Goal: Navigation & Orientation: Find specific page/section

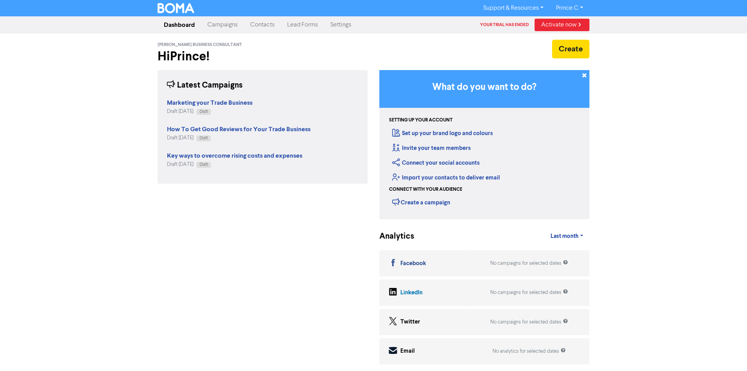
click at [302, 192] on div "Latest Campaigns Marketing your Trade Business Draft [DATE] Draft How To Get Go…" at bounding box center [263, 218] width 222 height 297
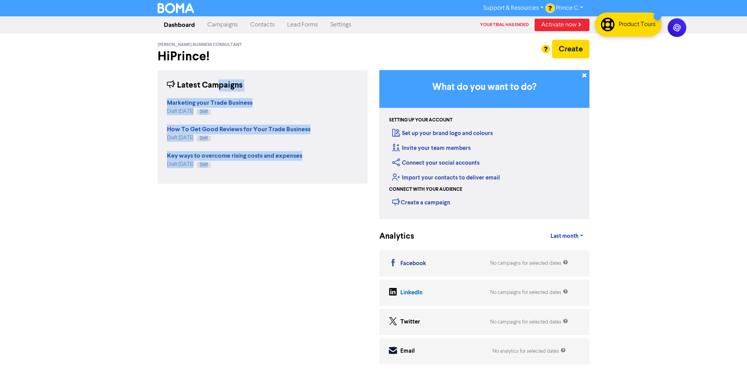
drag, startPoint x: 302, startPoint y: 191, endPoint x: 237, endPoint y: 85, distance: 124.4
click at [213, 91] on div "Latest Campaigns Marketing your Trade Business Draft [DATE] Draft How To Get Go…" at bounding box center [263, 218] width 222 height 297
click at [313, 89] on div "Latest Campaigns" at bounding box center [262, 85] width 191 height 12
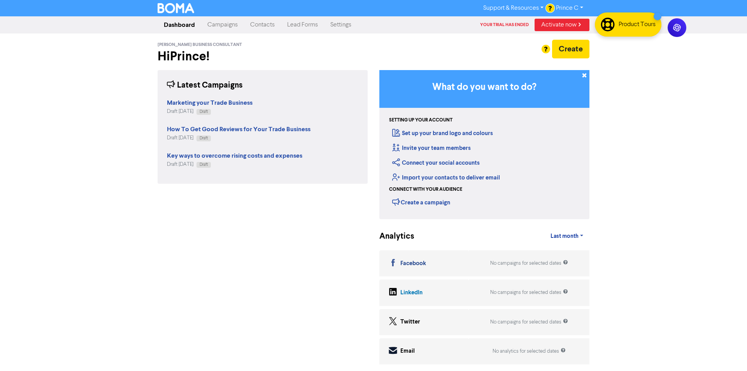
click at [313, 89] on div "Latest Campaigns" at bounding box center [262, 85] width 191 height 12
click at [314, 89] on div "Latest Campaigns" at bounding box center [262, 85] width 191 height 12
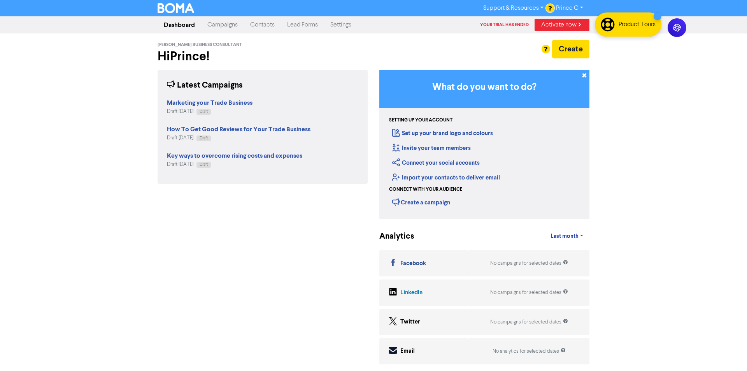
click at [77, 70] on div "Support & Resources Video Tutorials FAQ & Guides Marketing Education Prince C L…" at bounding box center [373, 185] width 747 height 371
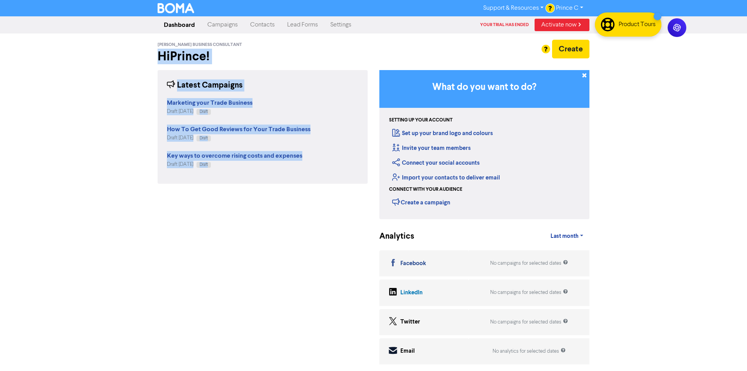
drag, startPoint x: 83, startPoint y: 70, endPoint x: 333, endPoint y: 168, distance: 268.5
click at [296, 184] on div "Support & Resources Video Tutorials FAQ & Guides Marketing Education Prince C L…" at bounding box center [373, 185] width 747 height 371
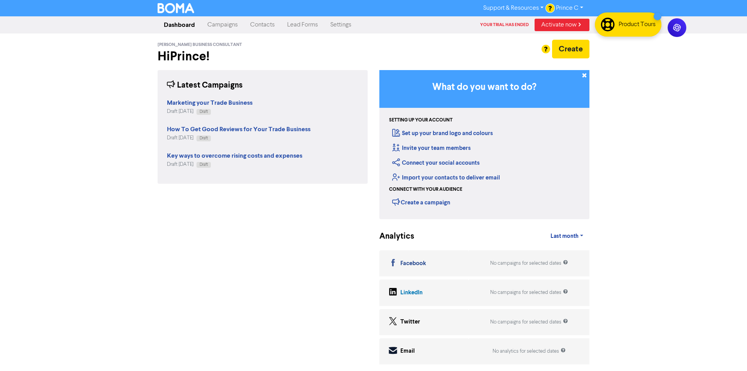
click at [333, 167] on div "Key ways to overcome rising costs and expenses Draft [DATE] Draft" at bounding box center [262, 158] width 191 height 20
click at [665, 175] on div "Support & Resources Video Tutorials FAQ & Guides Marketing Education Prince C L…" at bounding box center [373, 185] width 747 height 371
drag, startPoint x: 636, startPoint y: 228, endPoint x: 689, endPoint y: 237, distance: 54.0
click at [689, 237] on div "Support & Resources Video Tutorials FAQ & Guides Marketing Education Prince C L…" at bounding box center [373, 185] width 747 height 371
click at [692, 222] on div "Support & Resources Video Tutorials FAQ & Guides Marketing Education Prince C L…" at bounding box center [373, 185] width 747 height 371
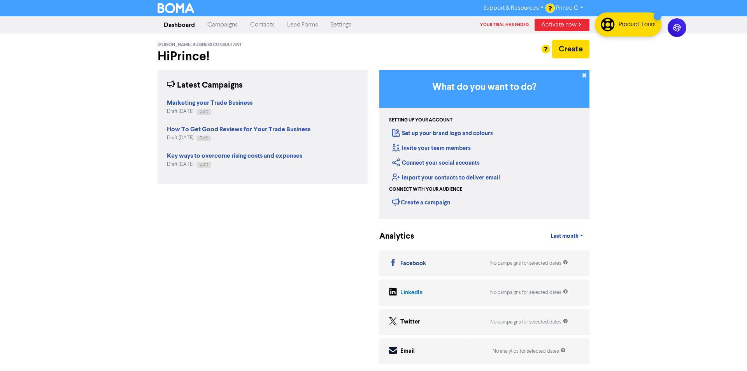
click at [692, 222] on div "Support & Resources Video Tutorials FAQ & Guides Marketing Education Prince C L…" at bounding box center [373, 185] width 747 height 371
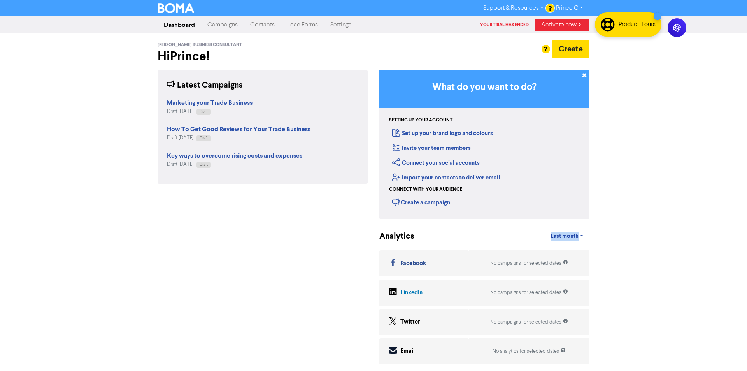
click at [690, 221] on div "Support & Resources Video Tutorials FAQ & Guides Marketing Education Prince C L…" at bounding box center [373, 185] width 747 height 371
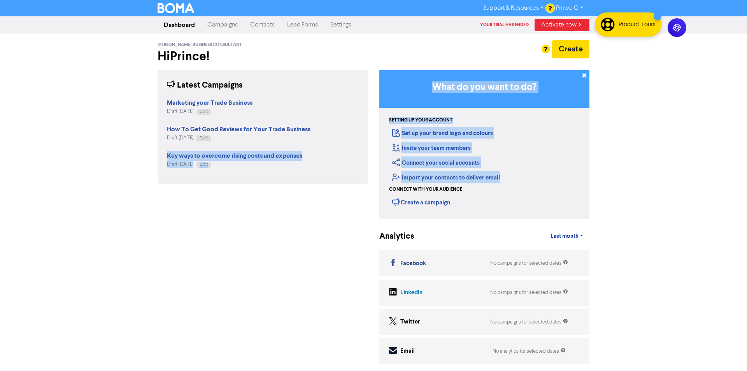
drag, startPoint x: 608, startPoint y: 212, endPoint x: 360, endPoint y: 98, distance: 272.6
click at [363, 115] on div "Support & Resources Video Tutorials FAQ & Guides Marketing Education Prince C L…" at bounding box center [373, 185] width 747 height 371
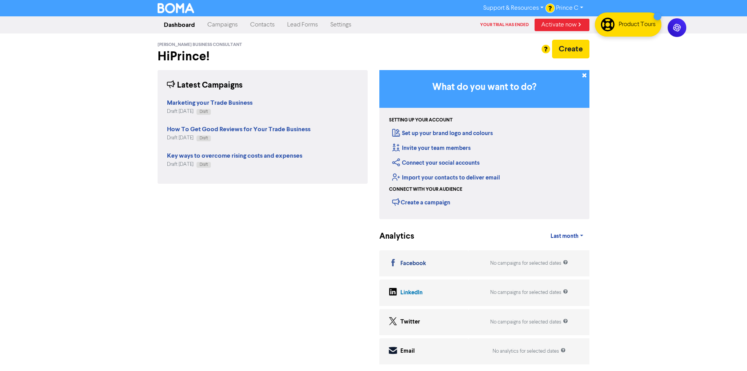
click at [364, 61] on h2 "Hi Prince !" at bounding box center [263, 56] width 210 height 15
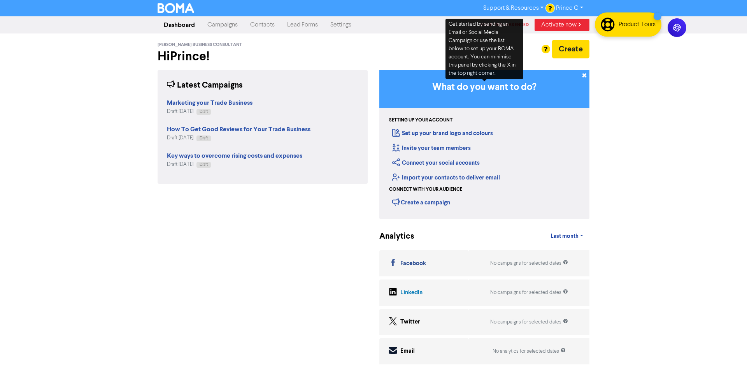
click at [717, 181] on div "Support & Resources Video Tutorials FAQ & Guides Marketing Education Prince C L…" at bounding box center [373, 185] width 747 height 371
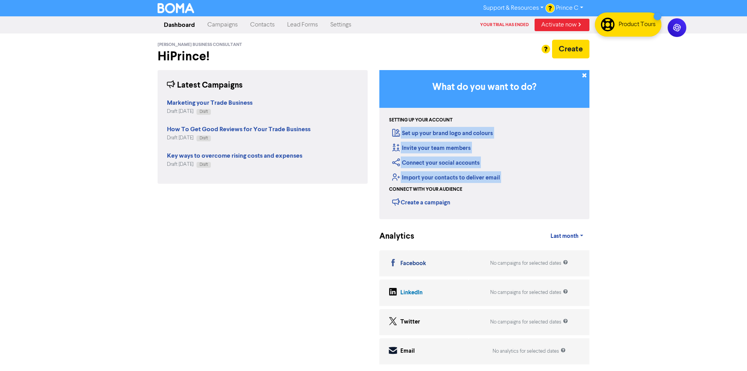
drag, startPoint x: 716, startPoint y: 182, endPoint x: 387, endPoint y: 124, distance: 334.6
click at [387, 124] on div "Support & Resources Video Tutorials FAQ & Guides Marketing Education Prince C L…" at bounding box center [373, 185] width 747 height 371
click at [653, 149] on div "Support & Resources Video Tutorials FAQ & Guides Marketing Education Prince C L…" at bounding box center [373, 185] width 747 height 371
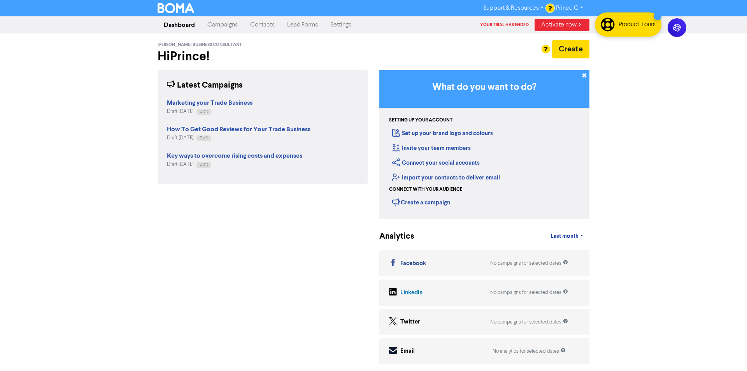
click at [655, 149] on div "Support & Resources Video Tutorials FAQ & Guides Marketing Education Prince C L…" at bounding box center [373, 185] width 747 height 371
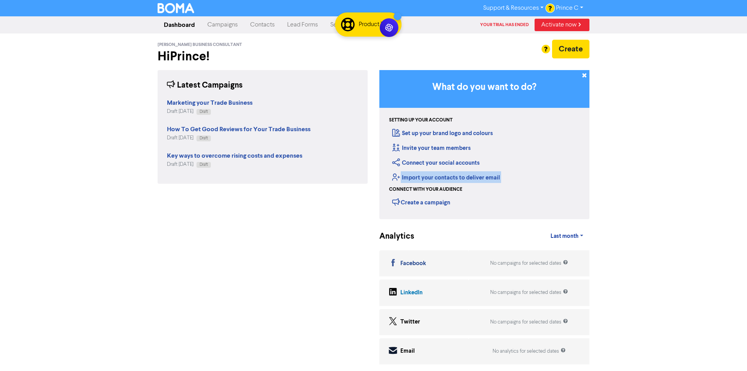
click at [663, 183] on div "Support & Resources Video Tutorials FAQ & Guides Marketing Education Prince C L…" at bounding box center [373, 185] width 747 height 371
click at [646, 209] on div "Support & Resources Video Tutorials FAQ & Guides Marketing Education Prince C L…" at bounding box center [373, 185] width 747 height 371
drag, startPoint x: 647, startPoint y: 209, endPoint x: 626, endPoint y: 169, distance: 45.1
click at [647, 207] on div "Support & Resources Video Tutorials FAQ & Guides Marketing Education Prince C L…" at bounding box center [373, 185] width 747 height 371
drag, startPoint x: 671, startPoint y: 149, endPoint x: 668, endPoint y: 140, distance: 9.6
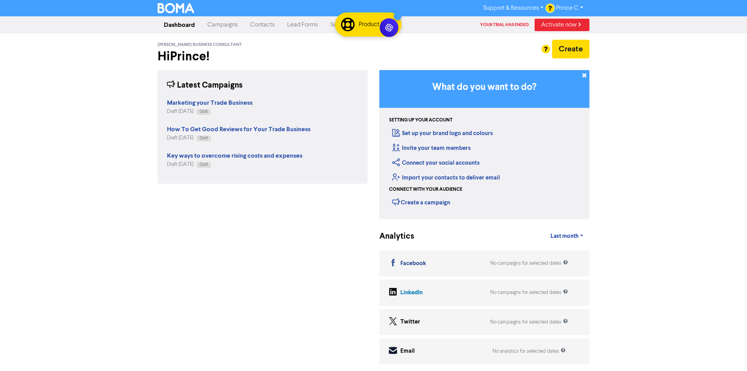
click at [673, 148] on div "Support & Resources Video Tutorials FAQ & Guides Marketing Education Prince C L…" at bounding box center [373, 185] width 747 height 371
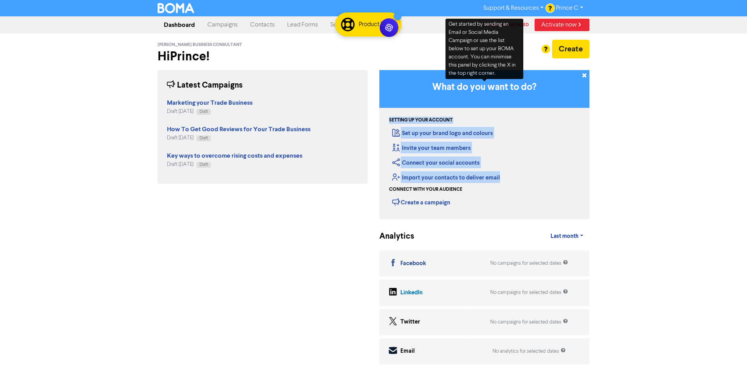
click at [625, 116] on div "Support & Resources Video Tutorials FAQ & Guides Marketing Education Prince C L…" at bounding box center [373, 185] width 747 height 371
